Goal: Find specific page/section: Find specific page/section

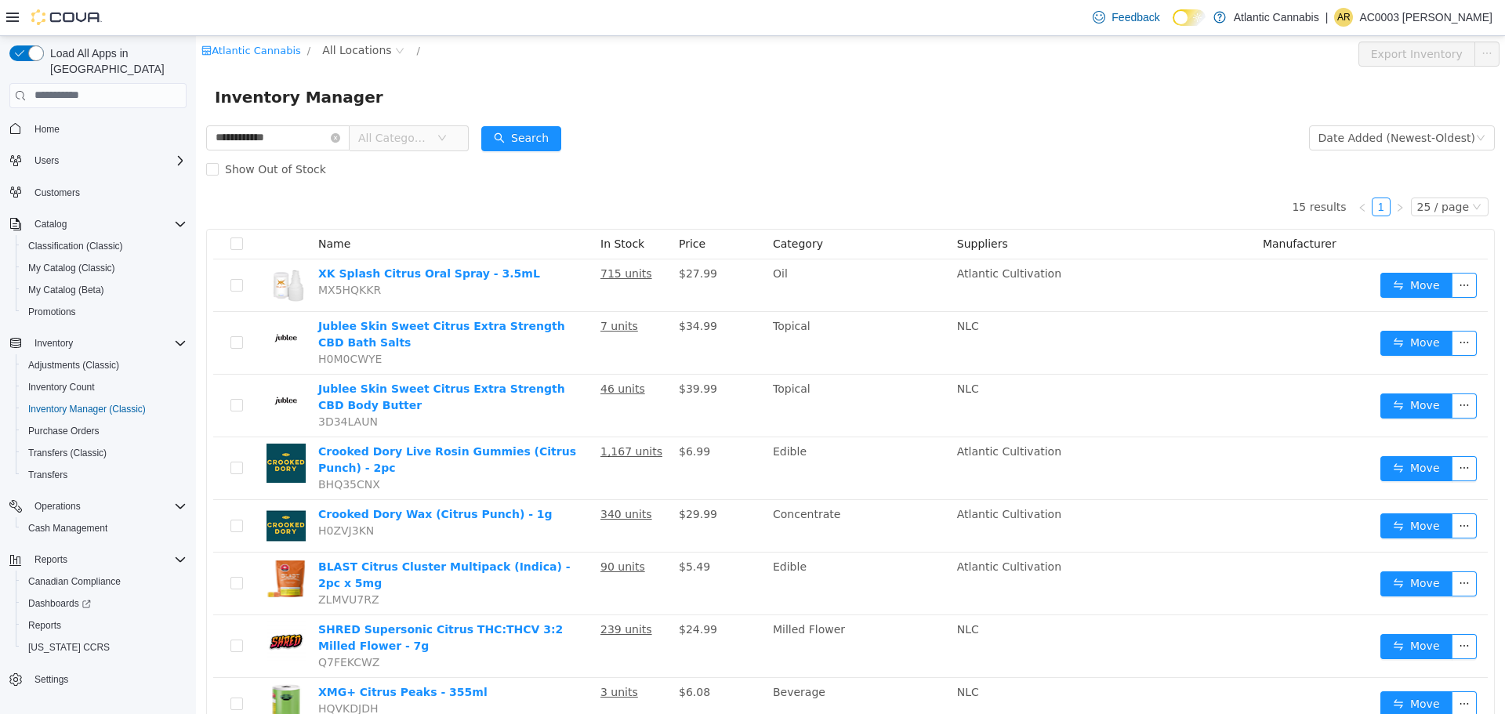
scroll to position [78, 0]
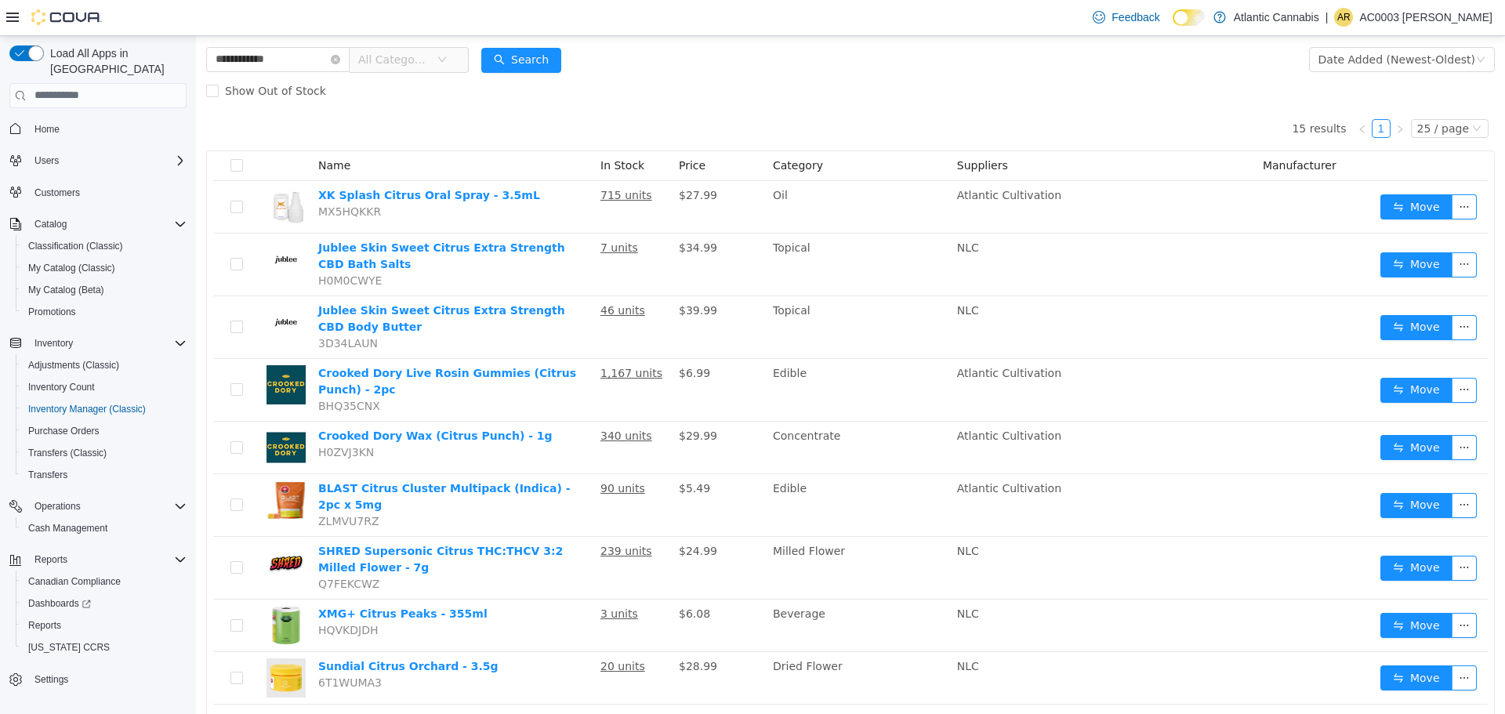
drag, startPoint x: 0, startPoint y: 0, endPoint x: 648, endPoint y: 29, distance: 648.8
click at [648, 29] on div "Feedback Dark Mode Atlantic Cannabis | AR AC0003 Ryan Jon" at bounding box center [752, 18] width 1505 height 36
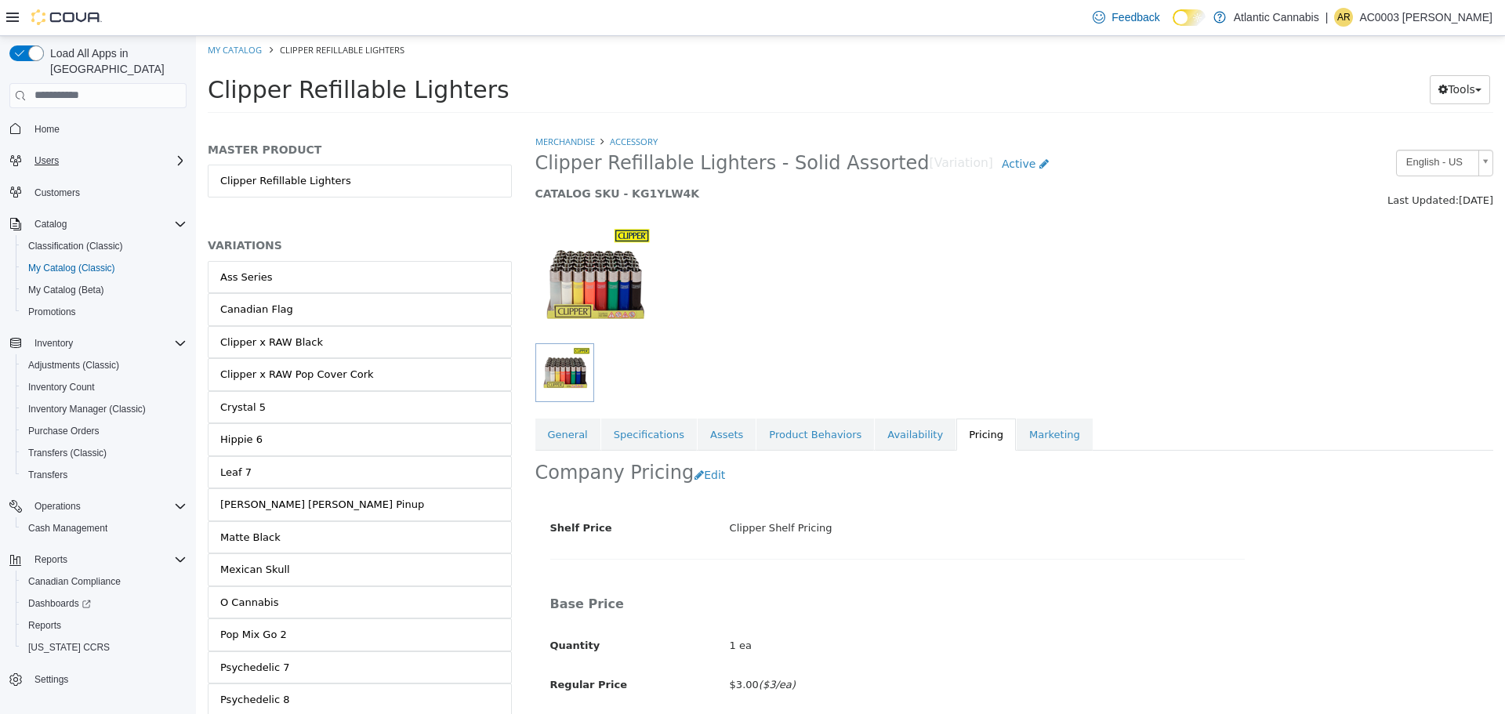
scroll to position [338, 0]
